Goal: Find contact information: Find contact information

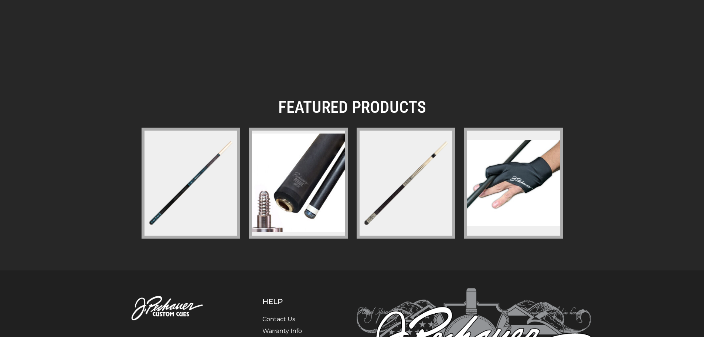
scroll to position [1087, 0]
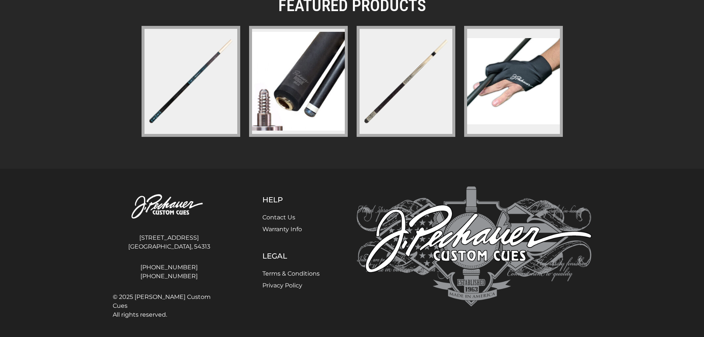
click at [278, 215] on link "Contact Us" at bounding box center [278, 217] width 33 height 7
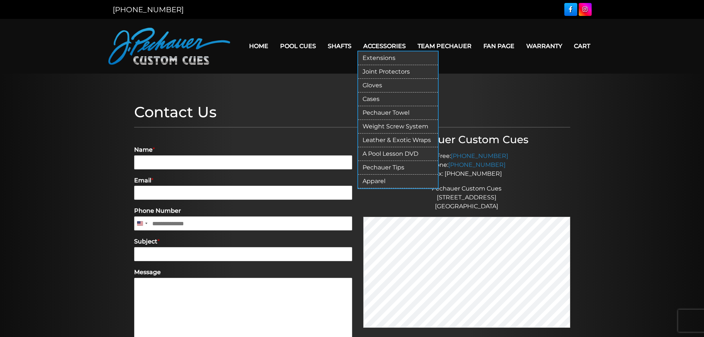
click at [381, 54] on link "Extensions" at bounding box center [398, 58] width 80 height 14
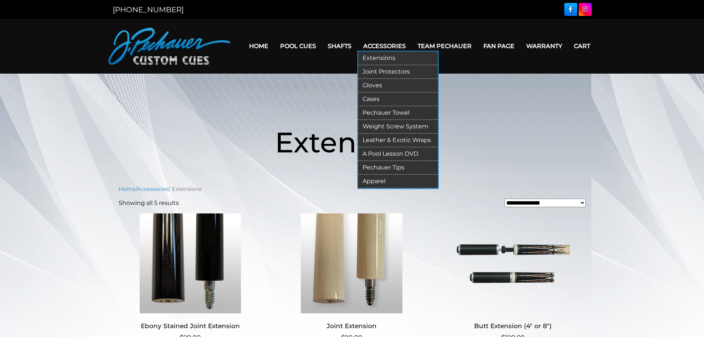
click at [380, 181] on link "Apparel" at bounding box center [398, 181] width 80 height 14
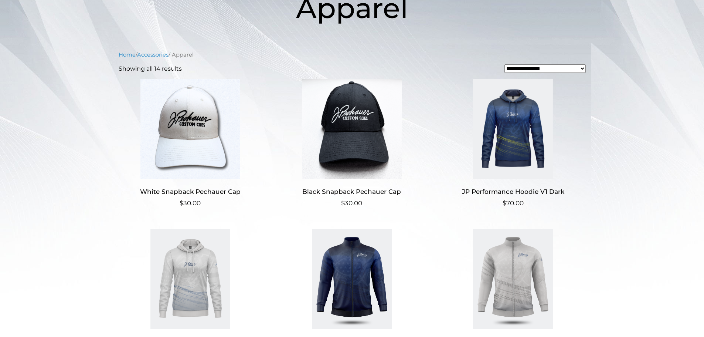
scroll to position [134, 0]
